Goal: Find specific page/section: Find specific page/section

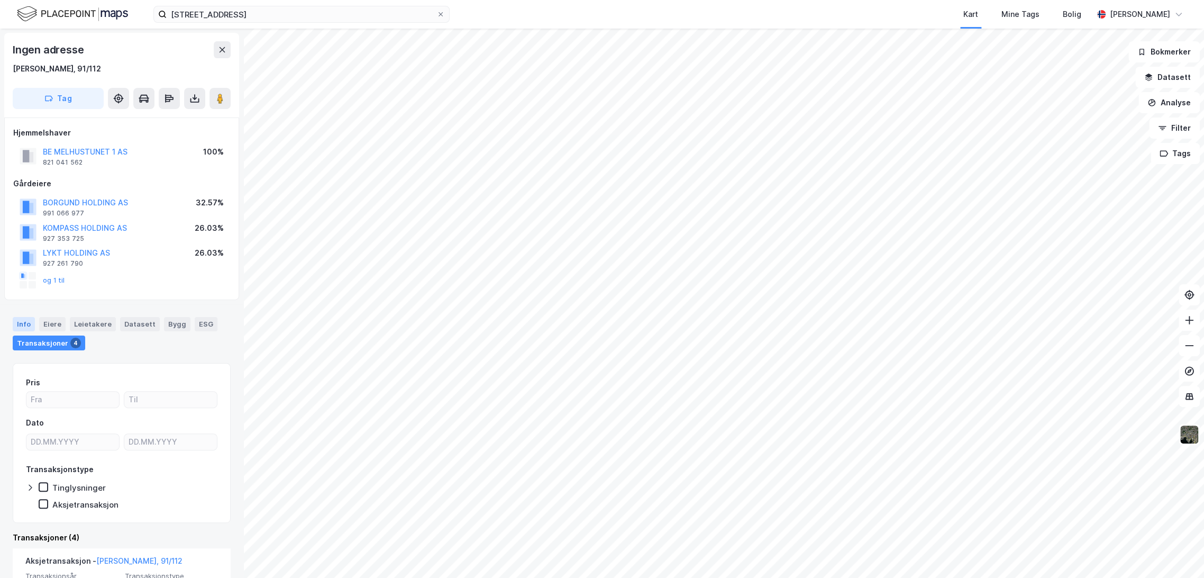
click at [20, 323] on div "Info" at bounding box center [24, 324] width 22 height 14
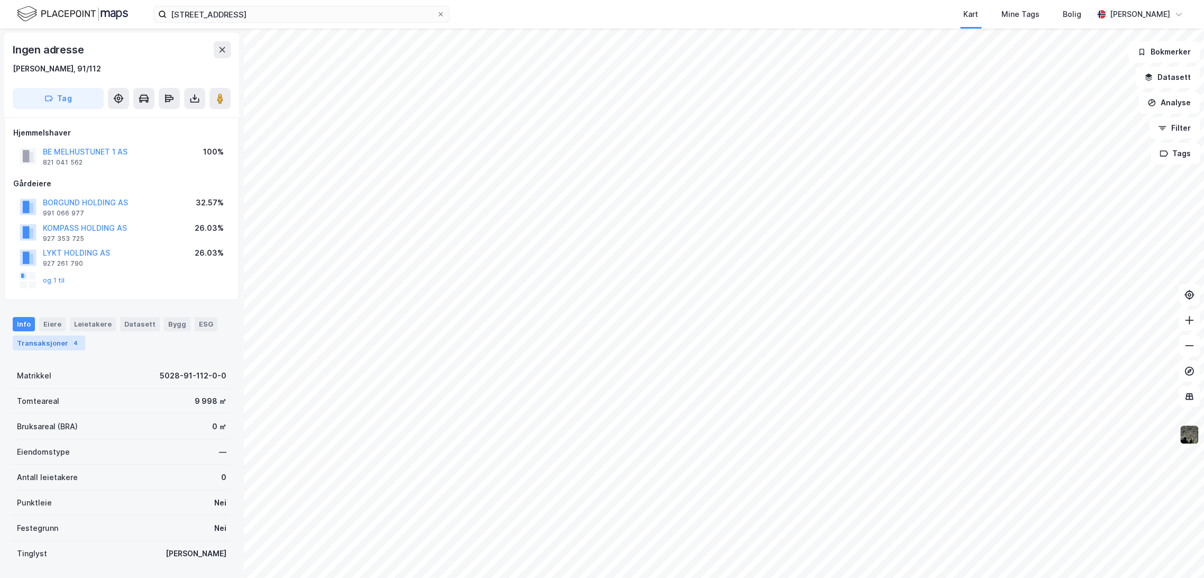
click at [58, 339] on div "Transaksjoner 4" at bounding box center [49, 342] width 72 height 15
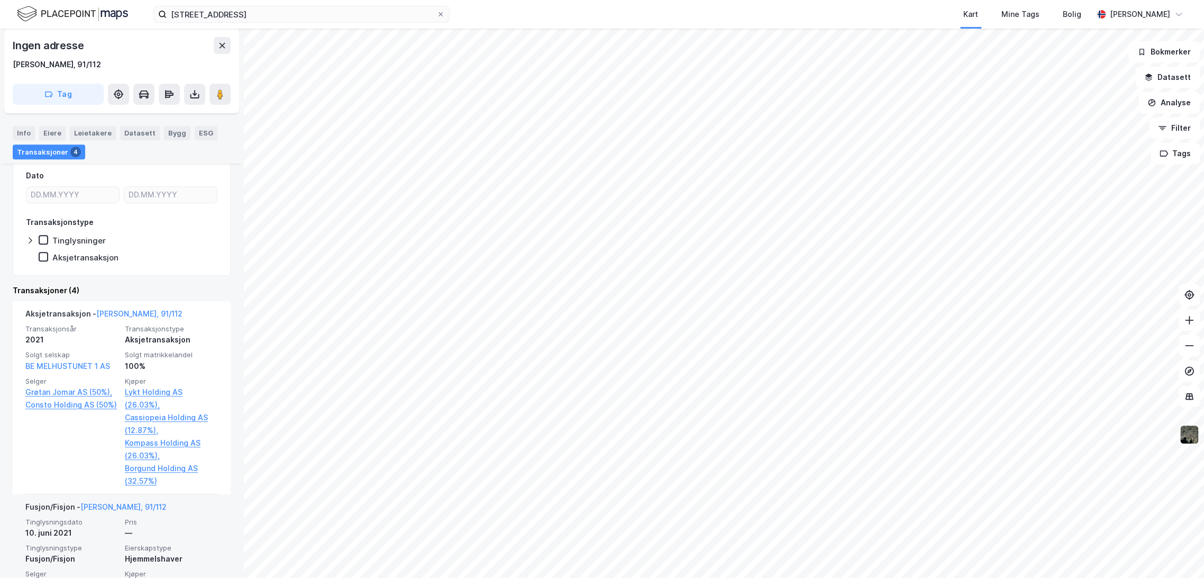
scroll to position [117, 0]
